Goal: Information Seeking & Learning: Compare options

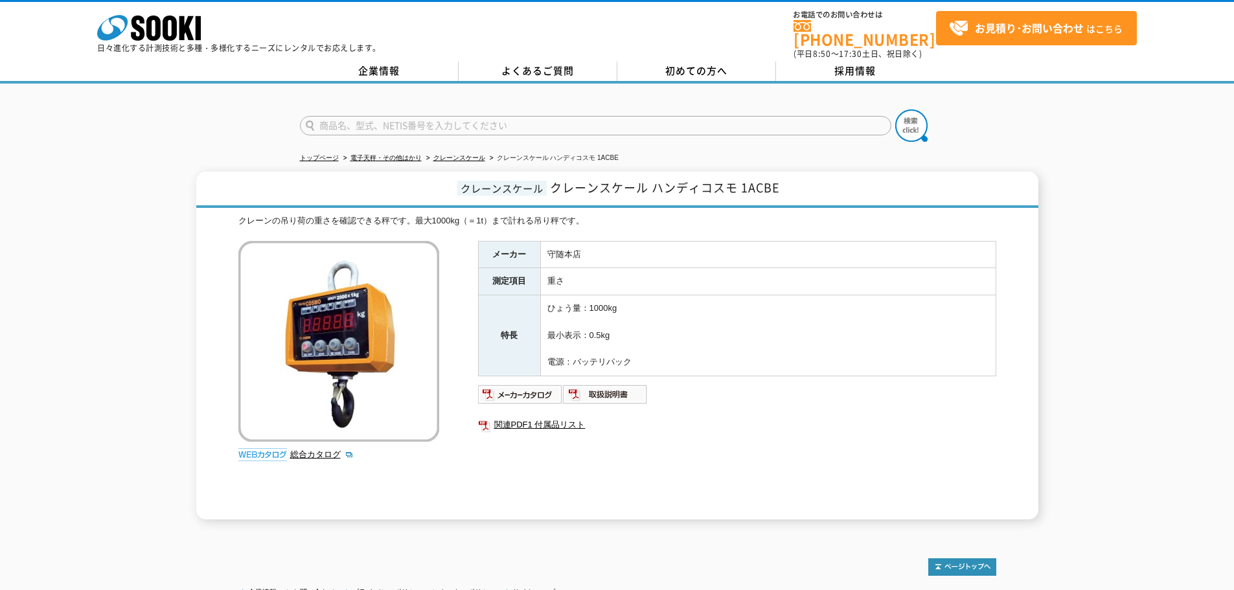
click at [604, 109] on form at bounding box center [617, 127] width 635 height 36
click at [607, 118] on input "text" at bounding box center [595, 125] width 591 height 19
type input "クレーンスケール"
click at [913, 122] on img at bounding box center [911, 125] width 32 height 32
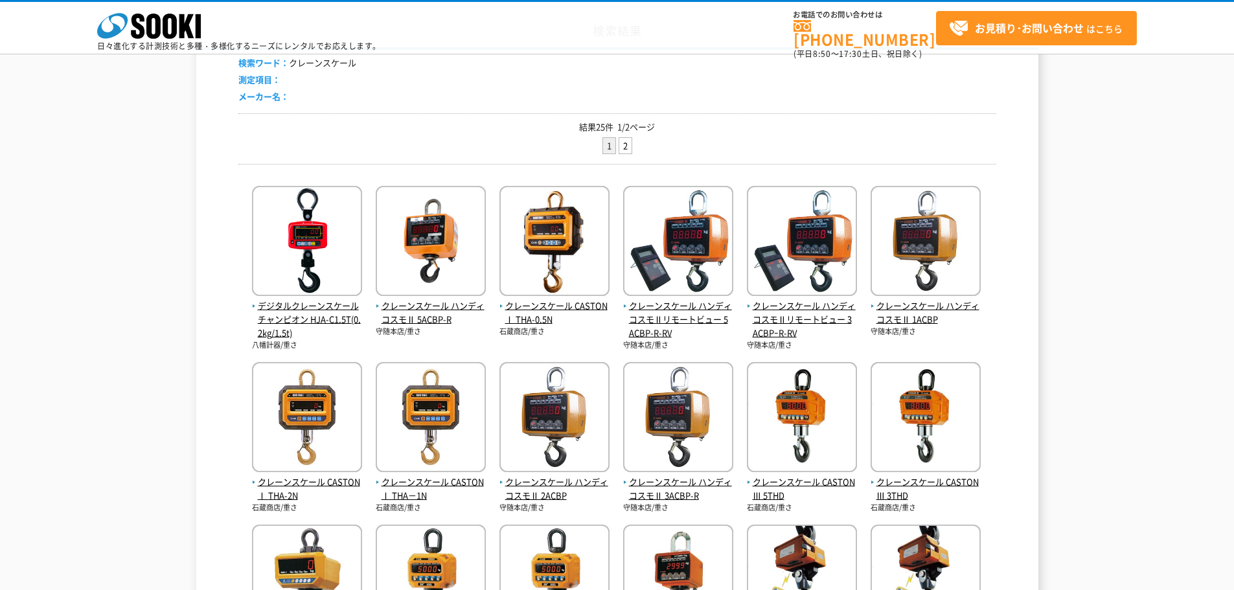
scroll to position [324, 0]
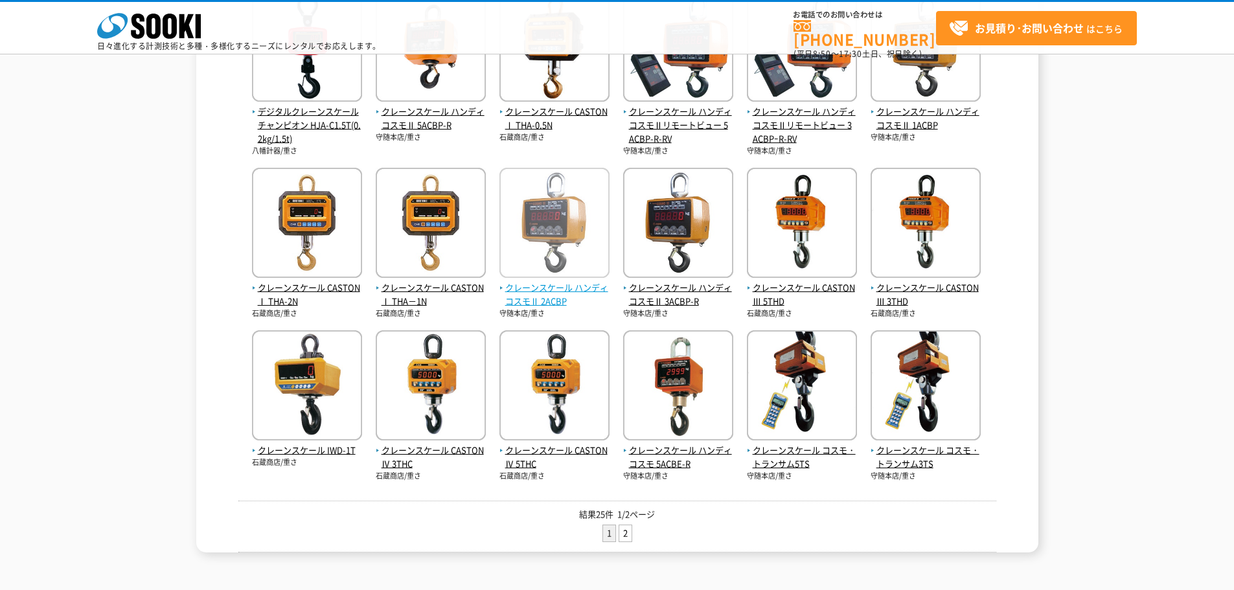
click at [558, 295] on span "クレーンスケール ハンディコスモⅡ 2ACBP" at bounding box center [554, 294] width 110 height 27
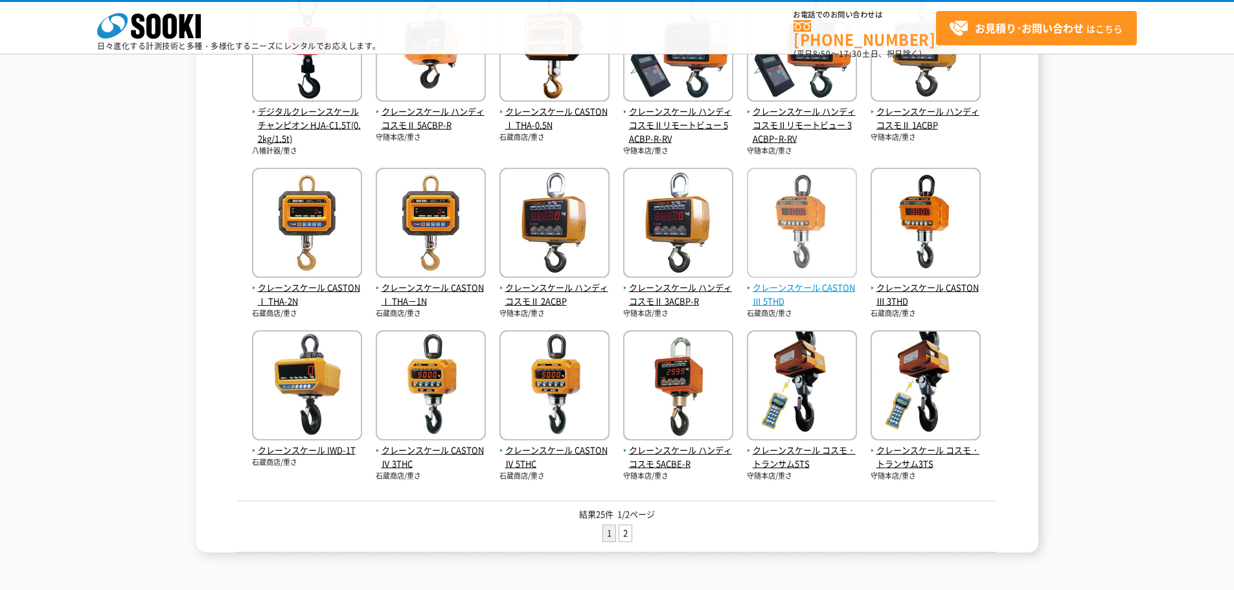
click at [784, 258] on img at bounding box center [802, 224] width 110 height 113
click at [550, 121] on span "クレーンスケール CASTONⅠ THA-0.5N" at bounding box center [554, 118] width 110 height 27
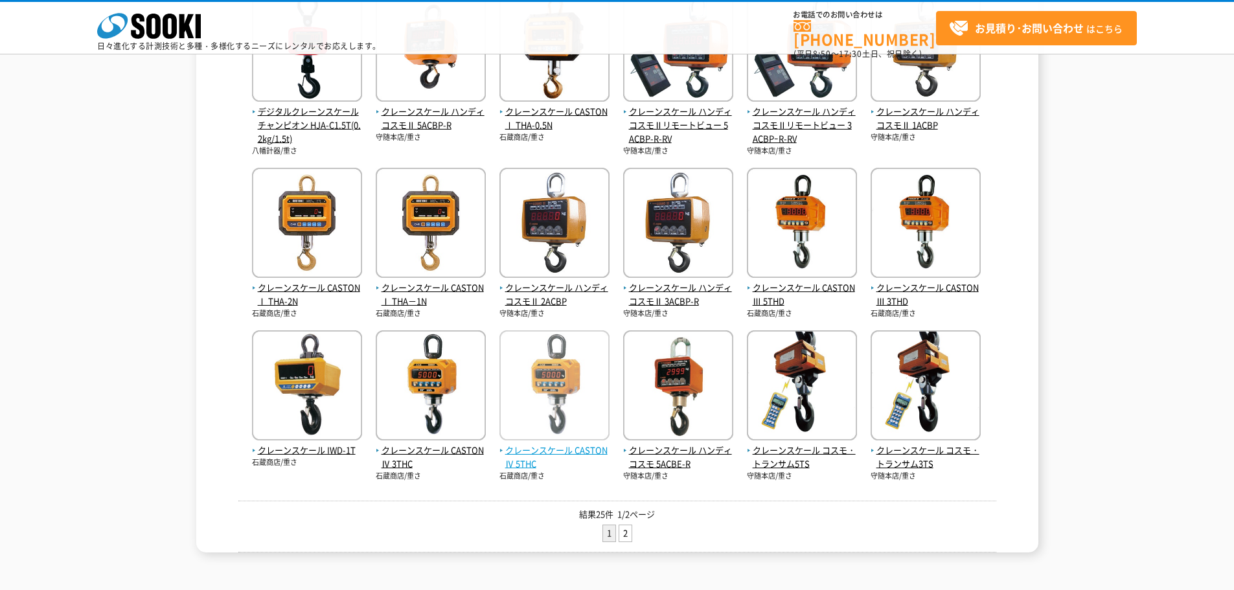
scroll to position [389, 0]
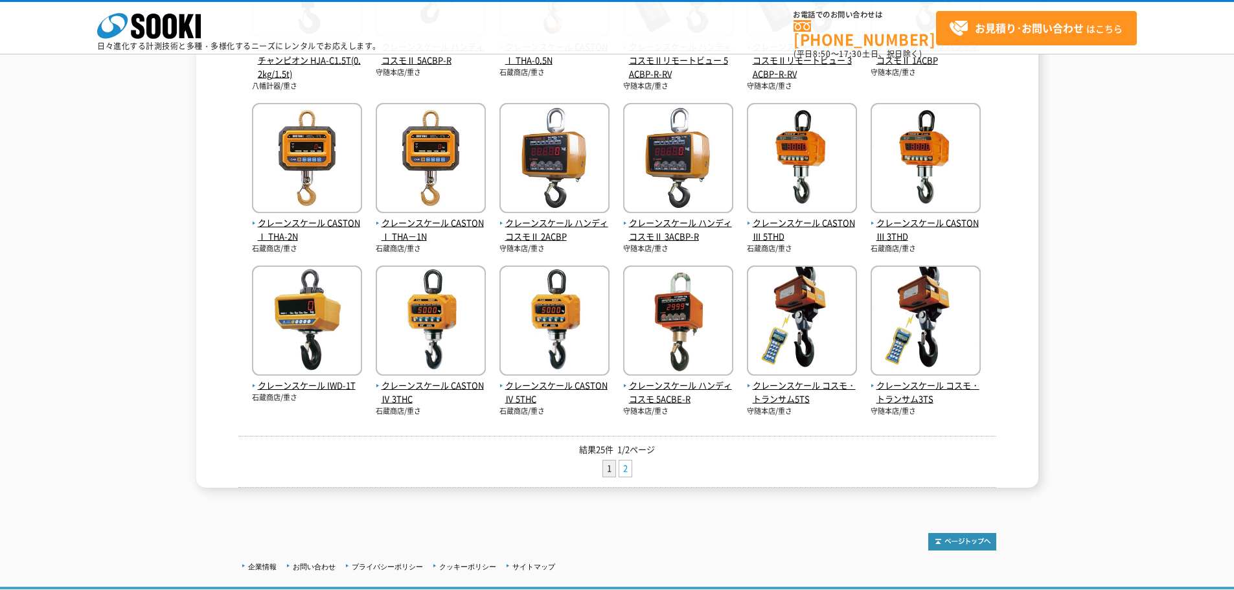
click at [627, 462] on link "2" at bounding box center [625, 468] width 12 height 16
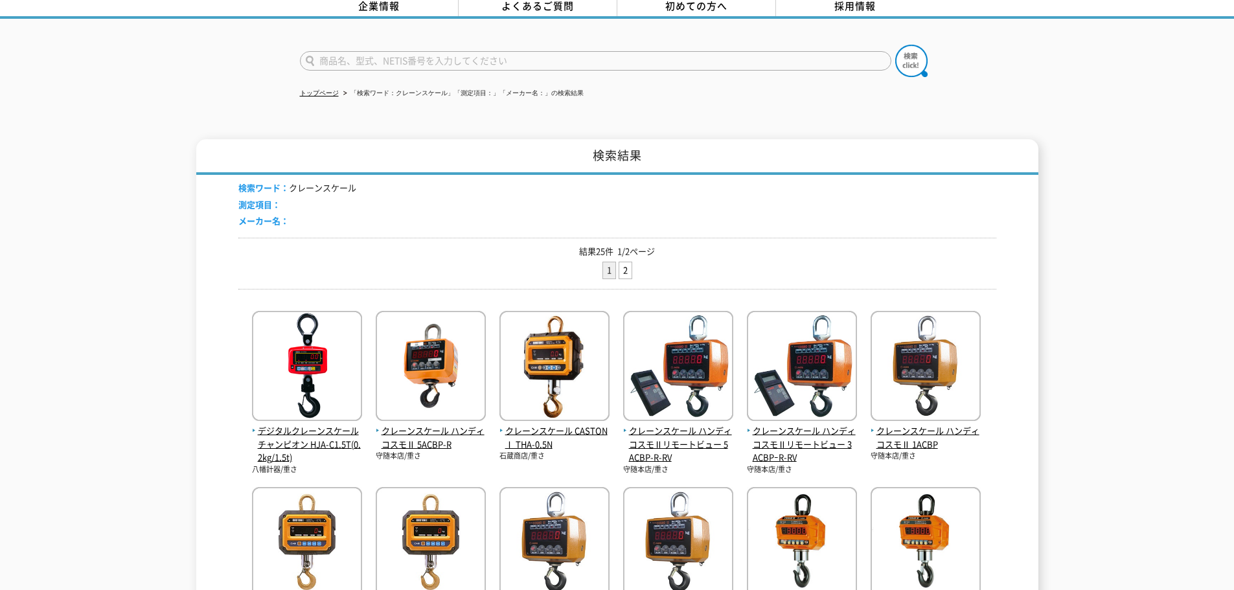
scroll to position [0, 0]
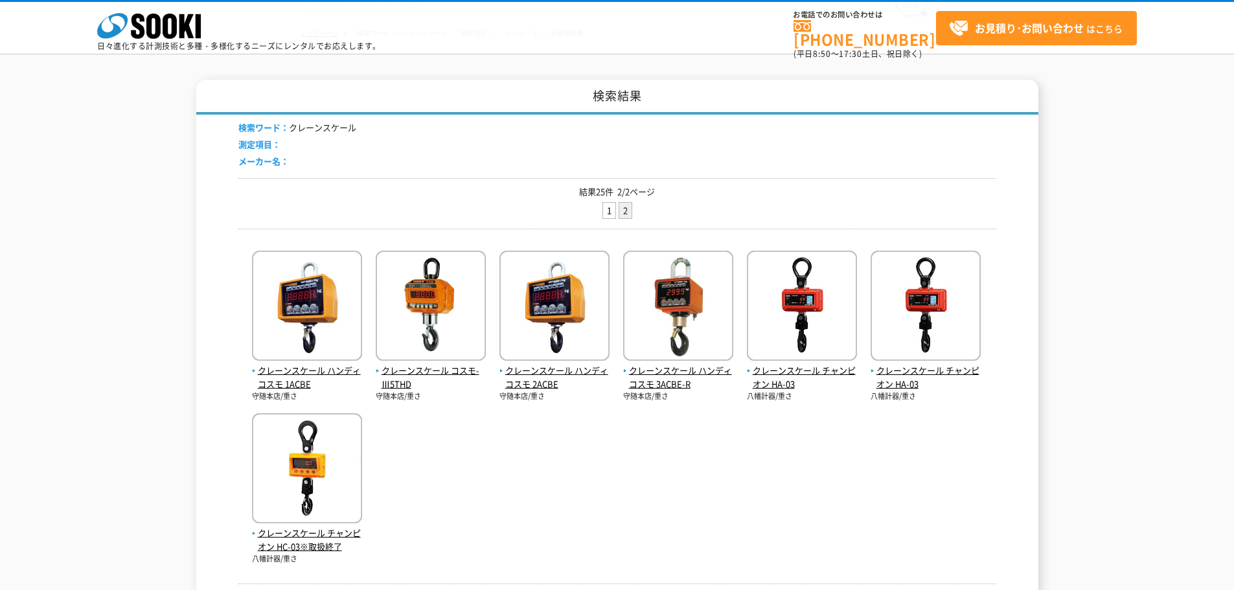
scroll to position [130, 0]
